Goal: Task Accomplishment & Management: Use online tool/utility

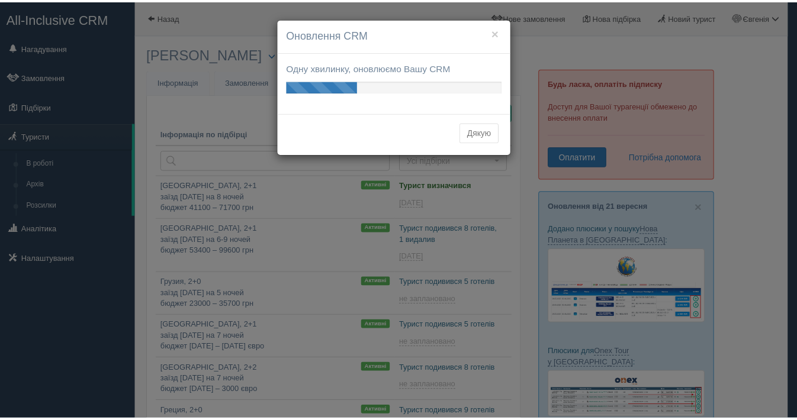
scroll to position [208, 0]
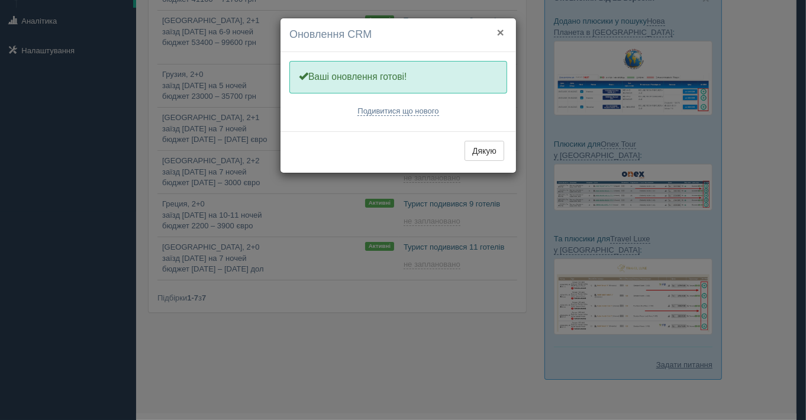
click at [500, 34] on button "×" at bounding box center [500, 32] width 7 height 12
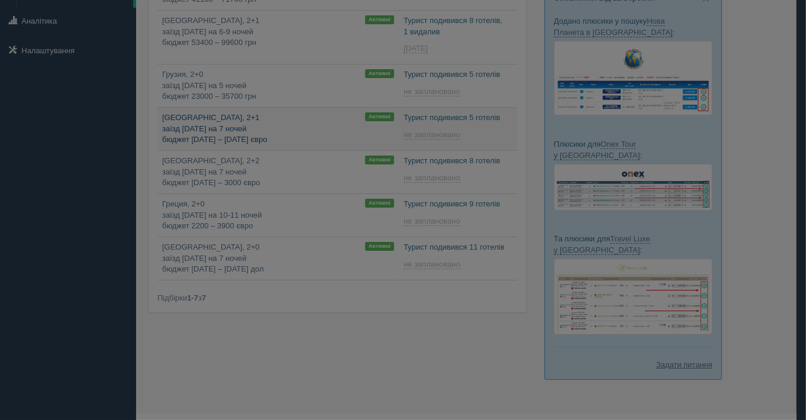
type input "2025-09-22 16:20"
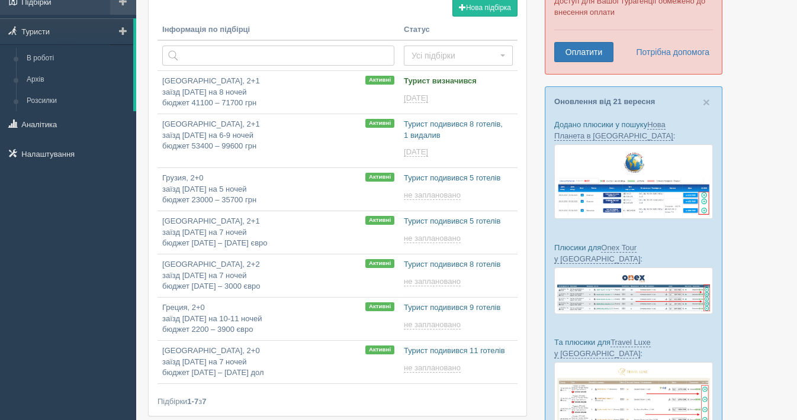
scroll to position [11, 0]
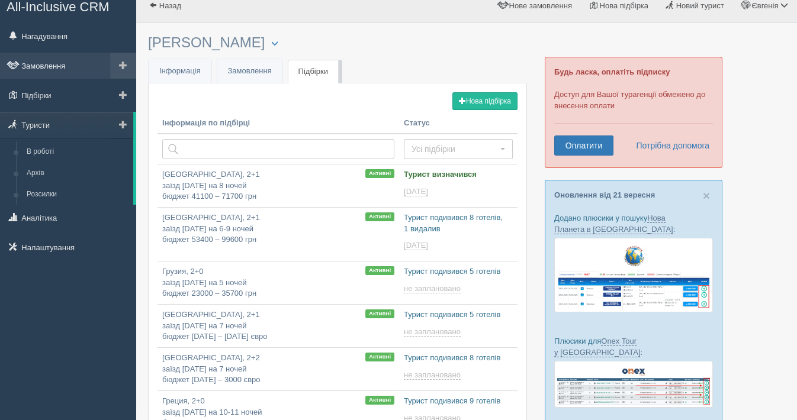
click at [52, 60] on link "Замовлення" at bounding box center [68, 66] width 136 height 26
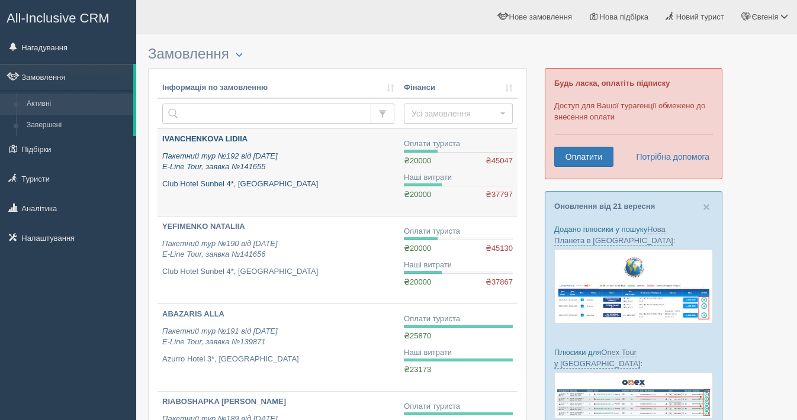
scroll to position [66, 0]
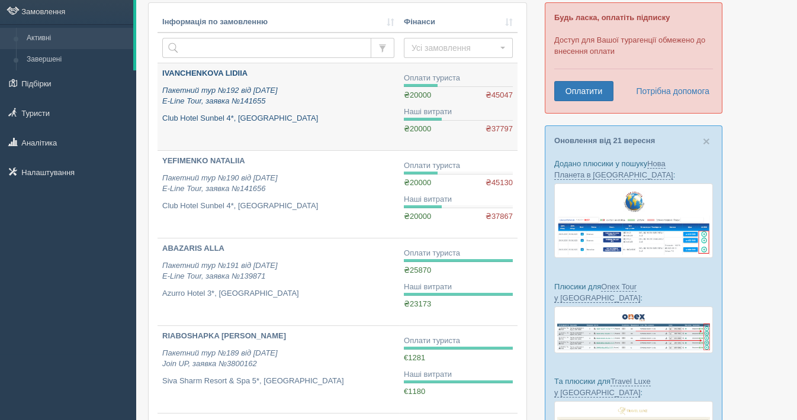
click at [236, 69] on b "IVANCHENKOVA LIDIIA" at bounding box center [204, 73] width 85 height 9
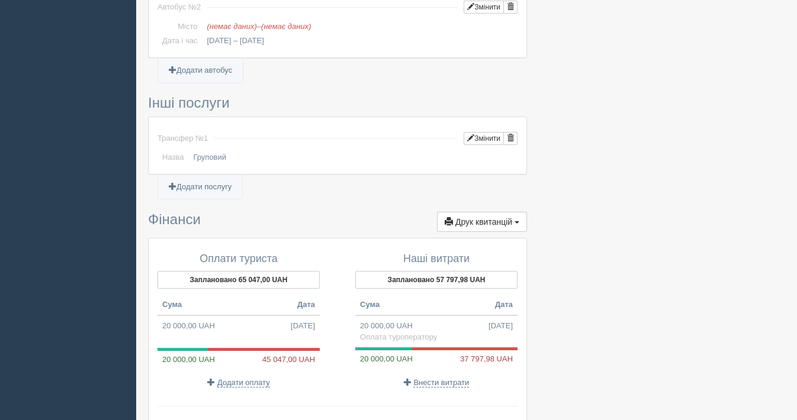
scroll to position [969, 0]
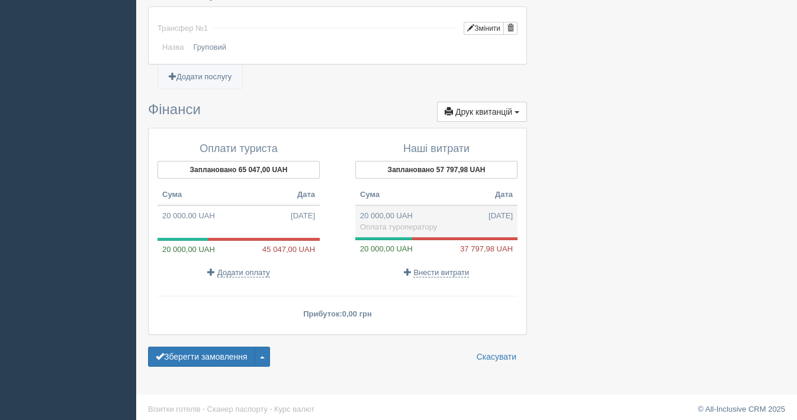
click at [388, 208] on td "20 000,00 UAH 28.08.2025 Оплата туроператору" at bounding box center [436, 221] width 162 height 32
type input "20000.00"
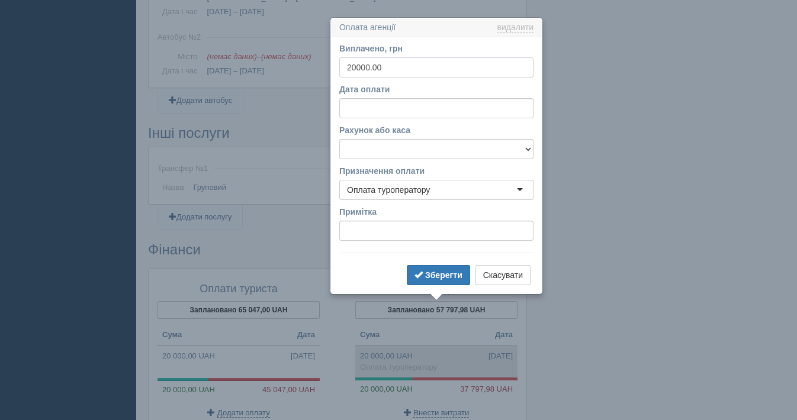
scroll to position [845, 0]
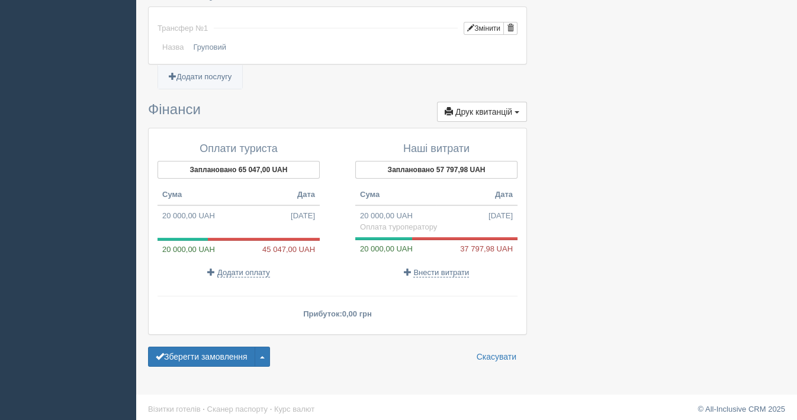
scroll to position [903, 0]
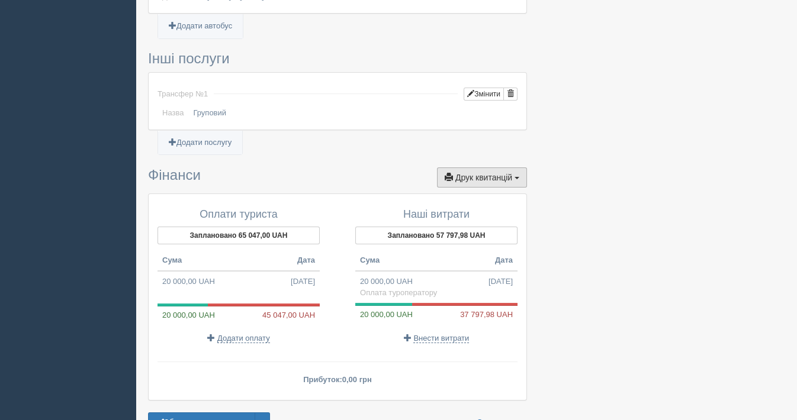
click at [494, 173] on span "Друк квитанцій" at bounding box center [483, 177] width 57 height 9
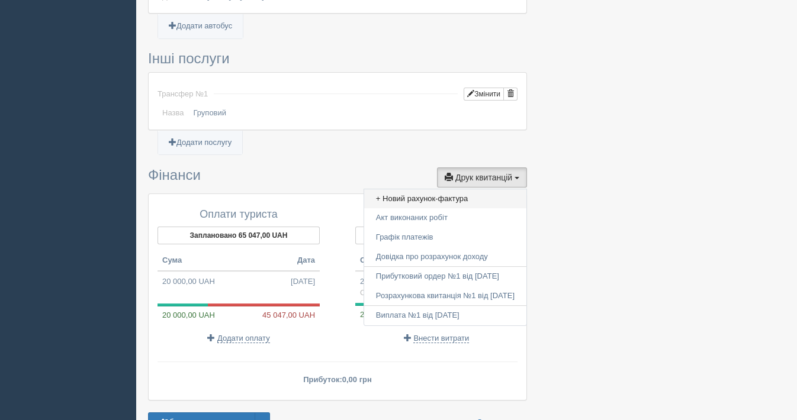
click at [429, 194] on link "+ Новий рахунок-фактура" at bounding box center [445, 199] width 162 height 20
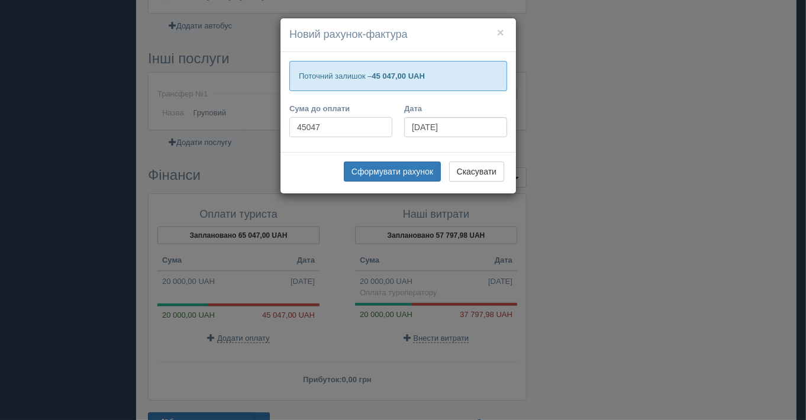
click at [325, 125] on input "45047" at bounding box center [340, 127] width 103 height 20
type input "4"
type input "91071"
click at [397, 170] on button "Сформувати рахунок" at bounding box center [392, 172] width 97 height 20
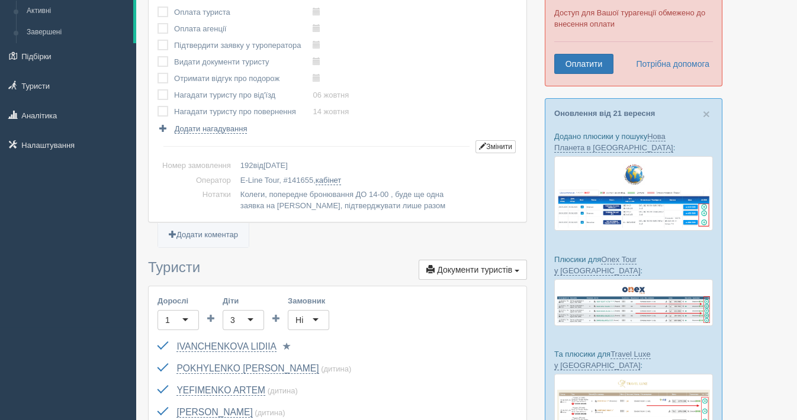
scroll to position [0, 0]
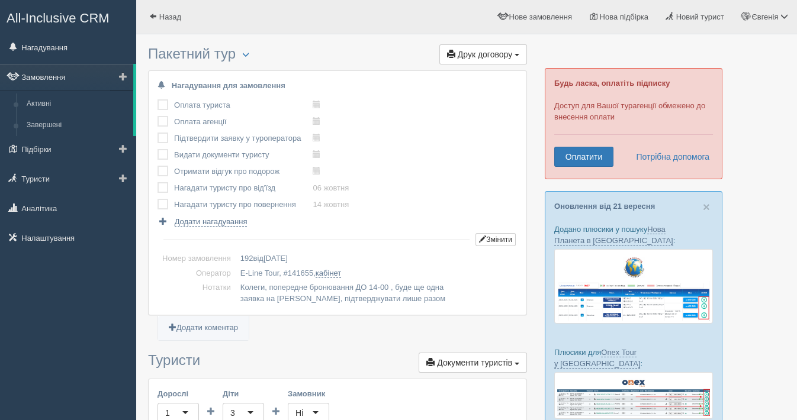
click at [44, 79] on link "Замовлення" at bounding box center [66, 77] width 133 height 26
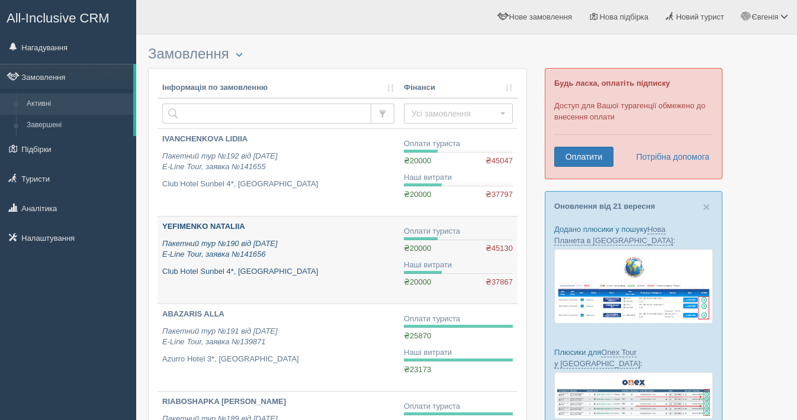
click at [204, 224] on b "YEFIMENKO NATALIIA" at bounding box center [203, 226] width 83 height 9
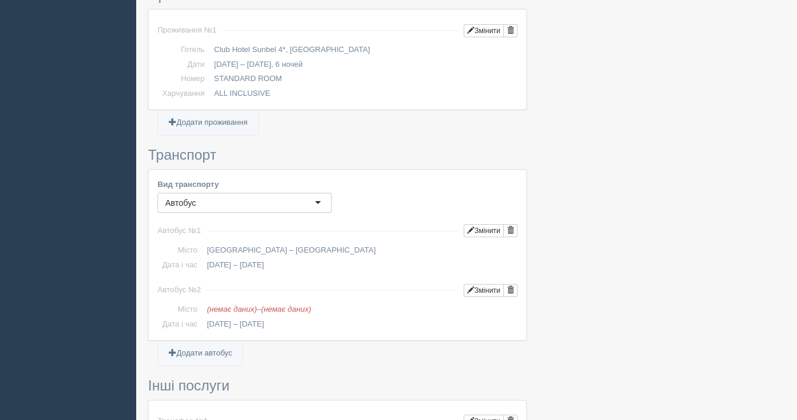
scroll to position [460, 0]
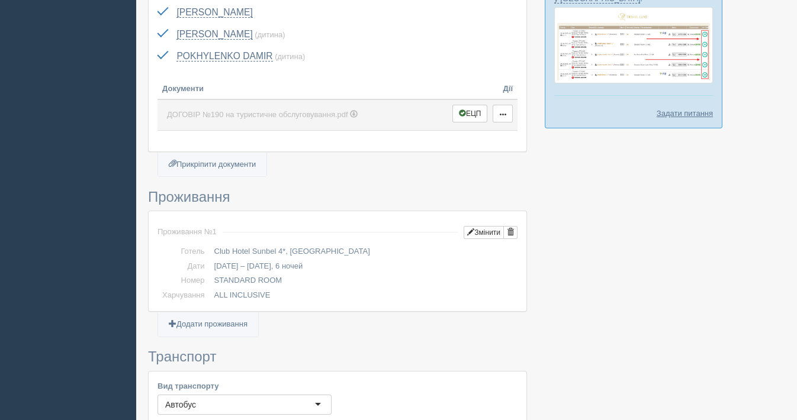
click at [241, 115] on span "ДОГОВІР №190 на туристичне обслуговування.pdf" at bounding box center [257, 114] width 181 height 9
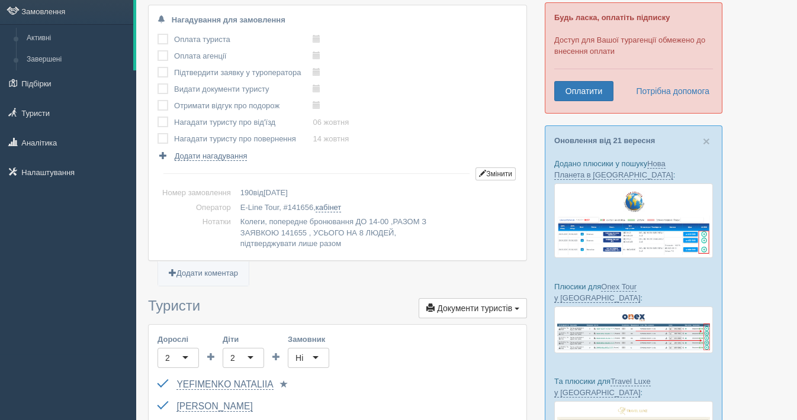
scroll to position [0, 0]
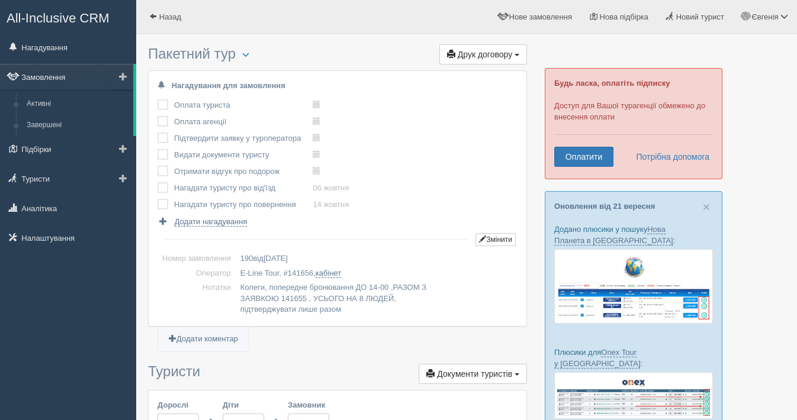
click at [51, 80] on link "Замовлення" at bounding box center [66, 77] width 133 height 26
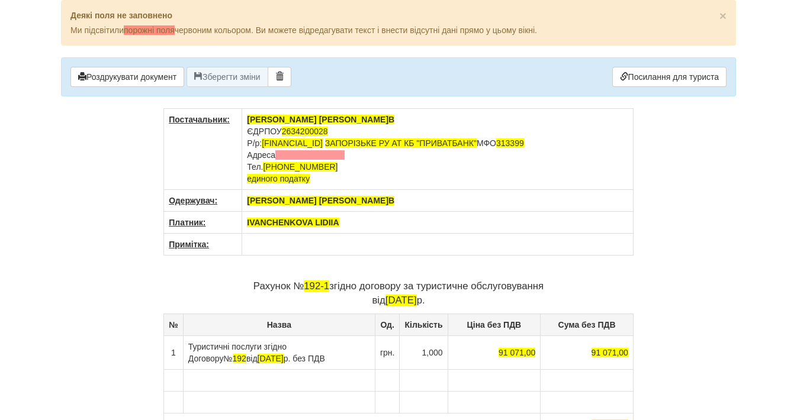
click at [330, 284] on p "Рахунок № 192-1 згідно договору за туристичне обслуговування від [DATE]" at bounding box center [398, 293] width 470 height 28
click at [350, 346] on td "Туристичні послуги згідно Договору № 192 від [DATE] без ПДВ" at bounding box center [279, 353] width 192 height 34
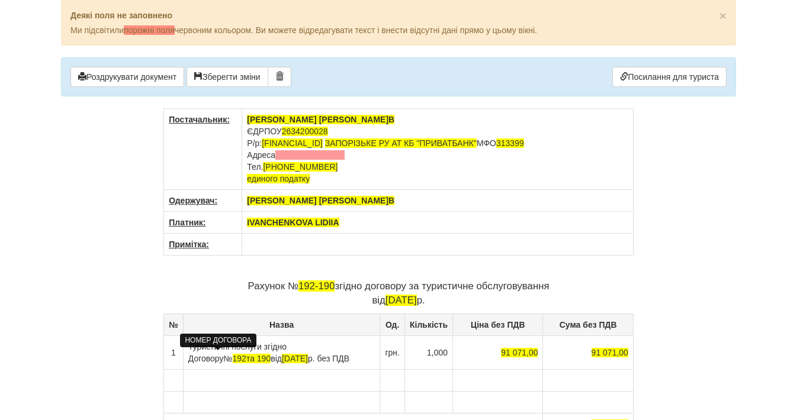
click at [233, 357] on span "192та 190" at bounding box center [252, 358] width 38 height 9
click at [318, 288] on span "192-190" at bounding box center [316, 286] width 37 height 11
click at [324, 285] on p "Рахунок № 190 згідно договору за туристичне обслуговування від [DATE]" at bounding box center [398, 293] width 470 height 28
click at [233, 360] on span "192 та 190" at bounding box center [253, 358] width 41 height 9
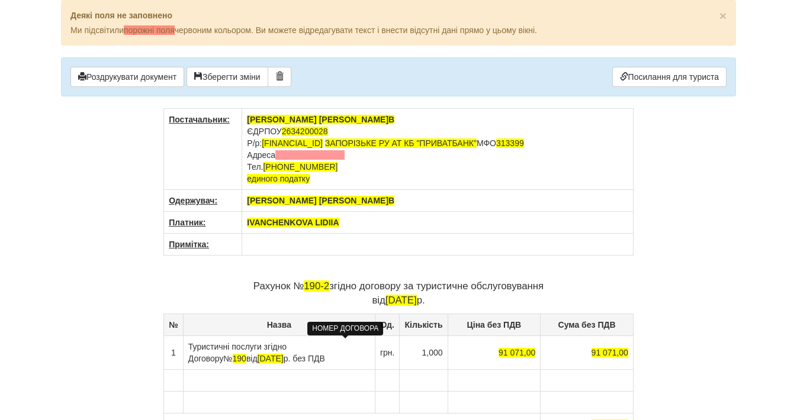
click at [246, 354] on span "190" at bounding box center [240, 358] width 14 height 9
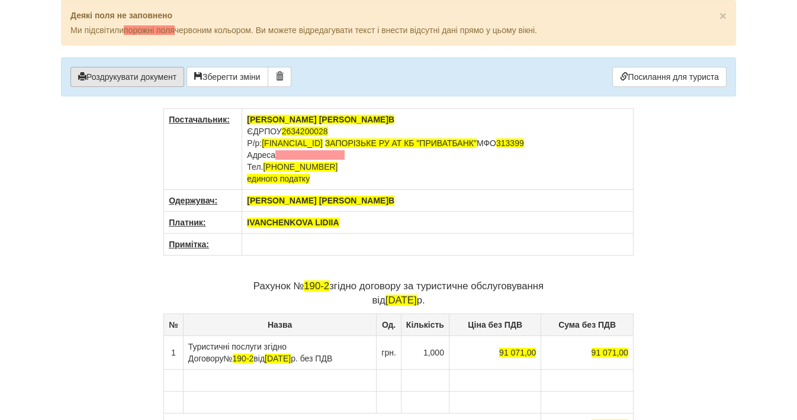
click at [109, 76] on button "Роздрукувати документ" at bounding box center [127, 77] width 114 height 20
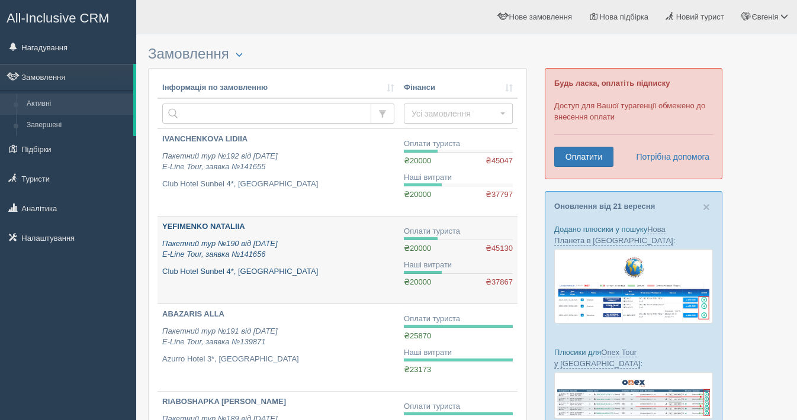
click at [237, 224] on b "YEFIMENKO NATALIIA" at bounding box center [203, 226] width 83 height 9
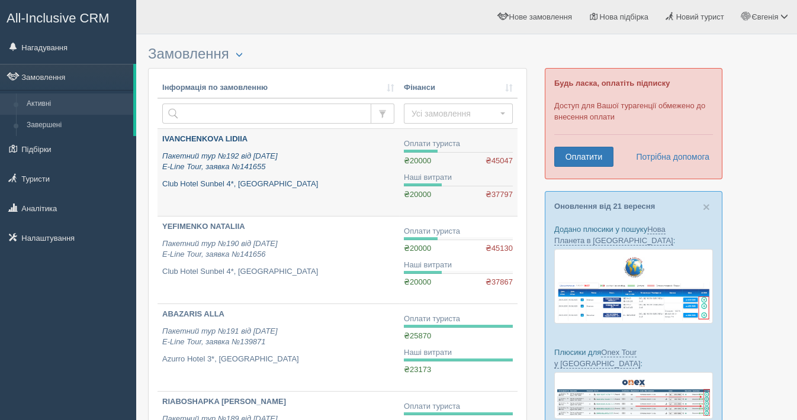
click at [217, 139] on b "IVANCHENKOVA LIDIIA" at bounding box center [204, 138] width 85 height 9
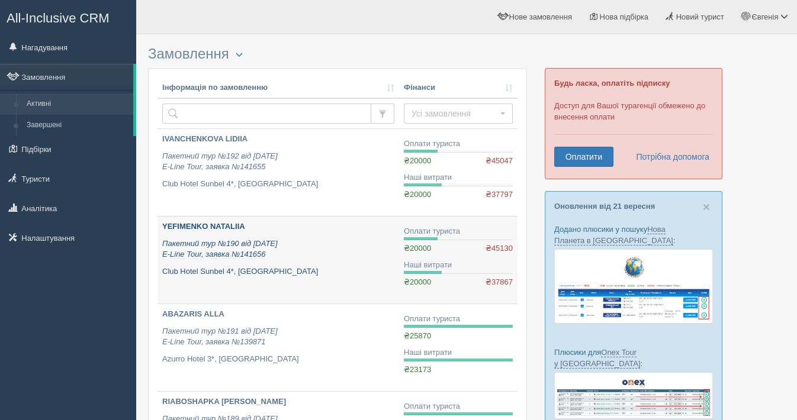
click at [224, 225] on b "YEFIMENKO NATALIIA" at bounding box center [203, 226] width 83 height 9
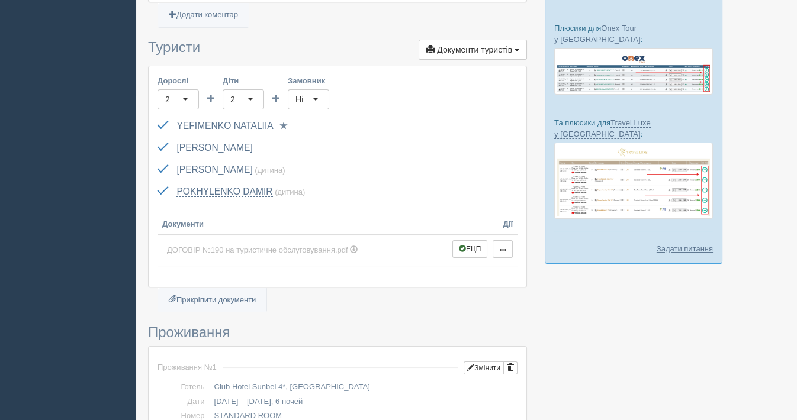
scroll to position [329, 0]
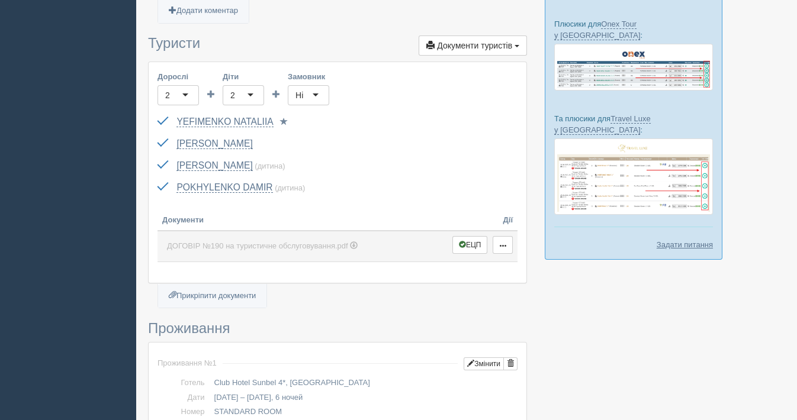
click at [262, 242] on span "ДОГОВІР №190 на туристичне обслуговування.pdf" at bounding box center [257, 246] width 181 height 9
click at [622, 321] on div at bounding box center [466, 406] width 637 height 1388
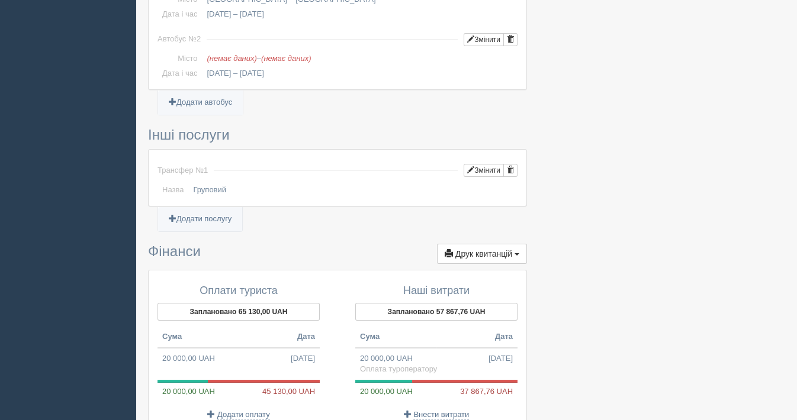
scroll to position [986, 0]
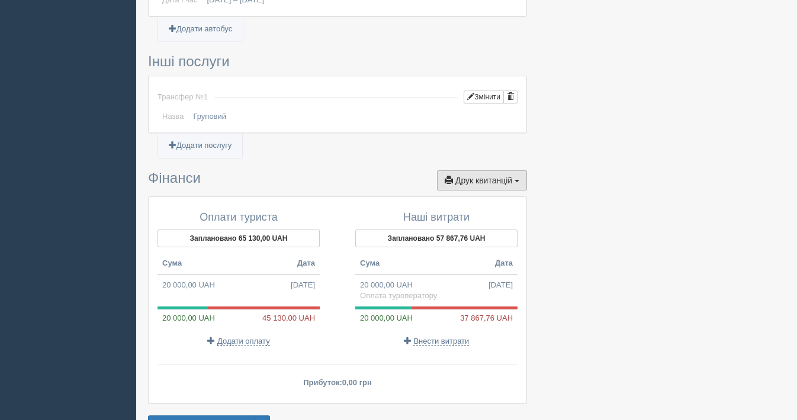
click at [474, 176] on span "Друк квитанцій" at bounding box center [483, 180] width 57 height 9
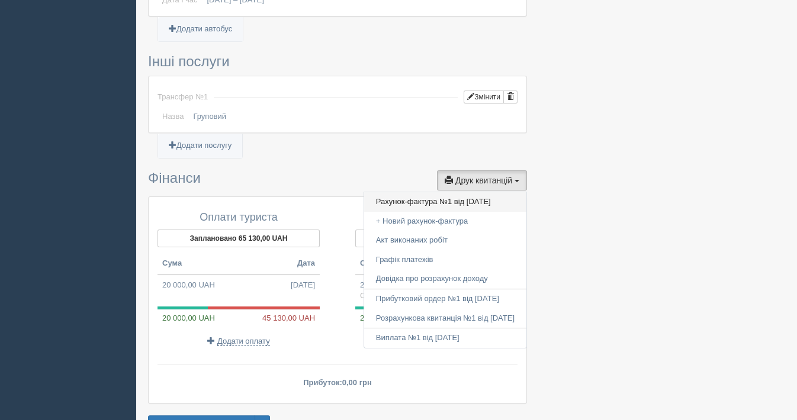
click at [411, 196] on link "Рахунок-фактура №1 від 27.08.2025" at bounding box center [445, 202] width 162 height 20
